Goal: Transaction & Acquisition: Purchase product/service

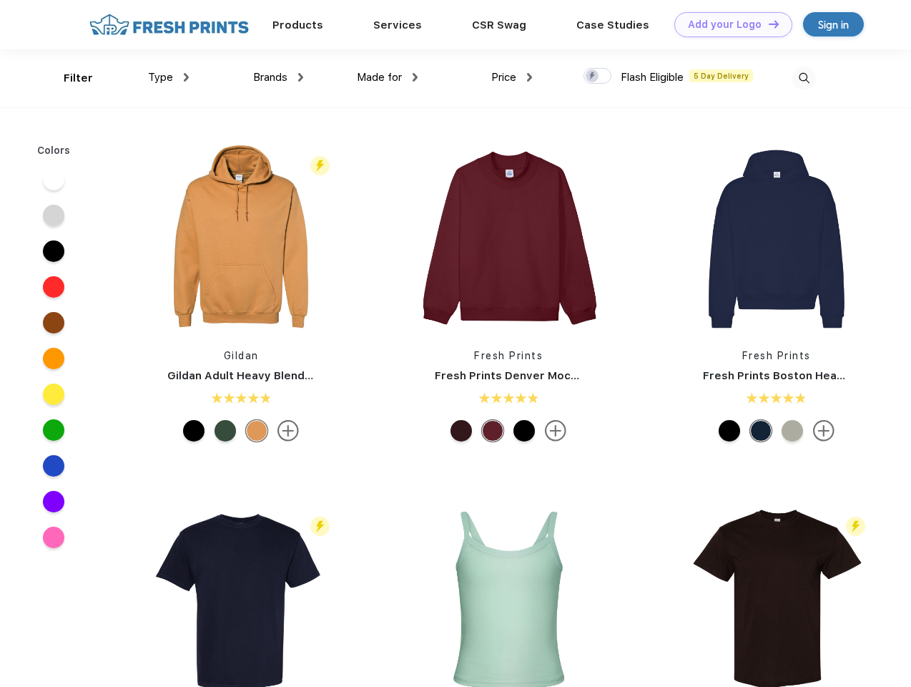
scroll to position [1, 0]
click at [728, 24] on link "Add your Logo Design Tool" at bounding box center [733, 24] width 118 height 25
click at [0, 0] on div "Design Tool" at bounding box center [0, 0] width 0 height 0
click at [767, 24] on link "Add your Logo Design Tool" at bounding box center [733, 24] width 118 height 25
click at [69, 78] on div "Filter" at bounding box center [78, 78] width 29 height 16
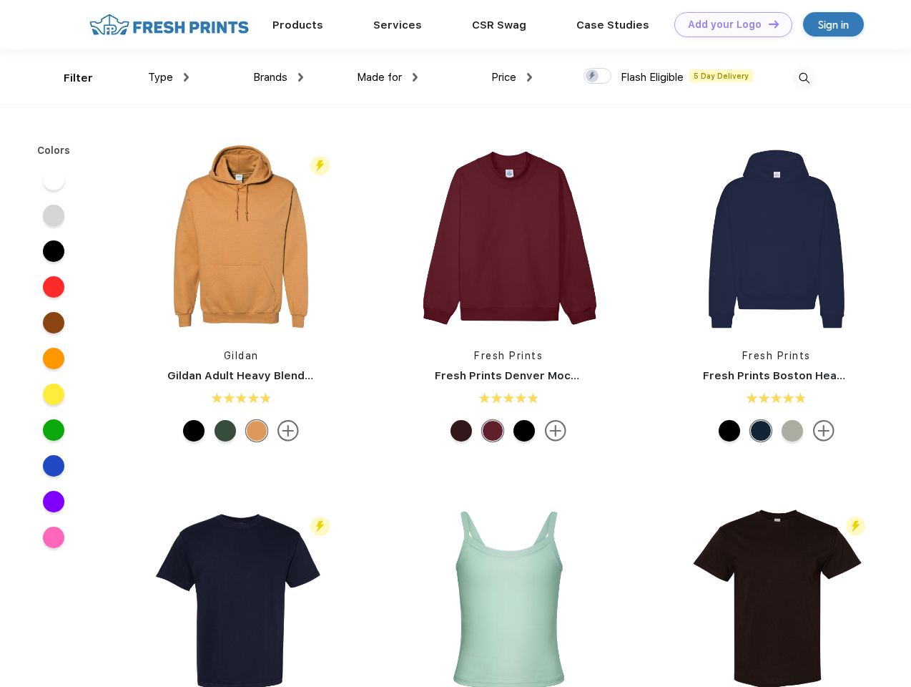
click at [169, 77] on span "Type" at bounding box center [160, 77] width 25 height 13
click at [278, 77] on span "Brands" at bounding box center [270, 77] width 34 height 13
click at [388, 77] on span "Made for" at bounding box center [379, 77] width 45 height 13
click at [512, 77] on span "Price" at bounding box center [503, 77] width 25 height 13
click at [598, 77] on div at bounding box center [598, 76] width 28 height 16
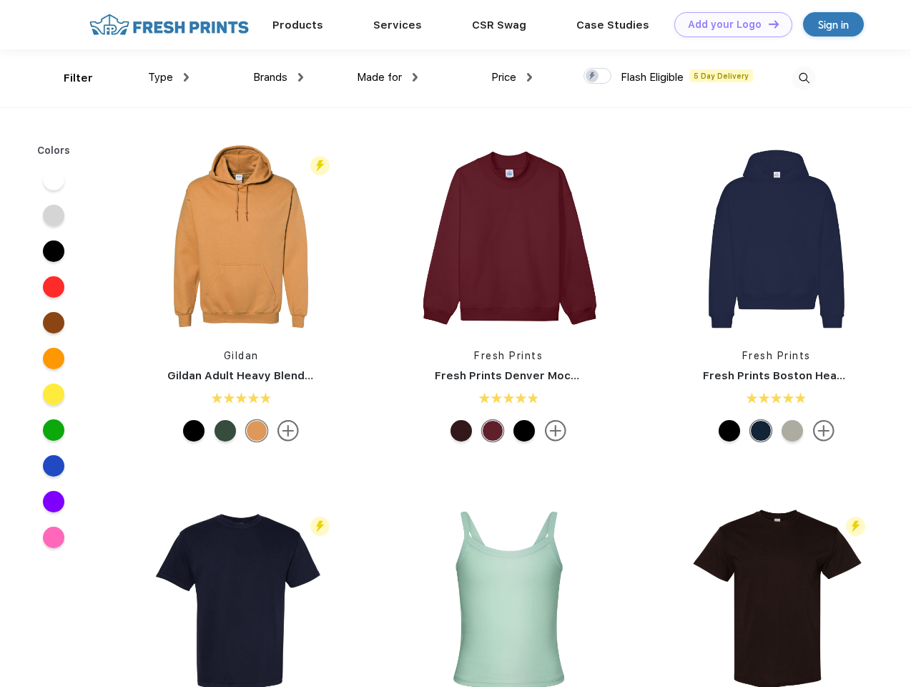
click at [593, 77] on input "checkbox" at bounding box center [588, 71] width 9 height 9
click at [804, 78] on img at bounding box center [804, 79] width 24 height 24
